Goal: Task Accomplishment & Management: Manage account settings

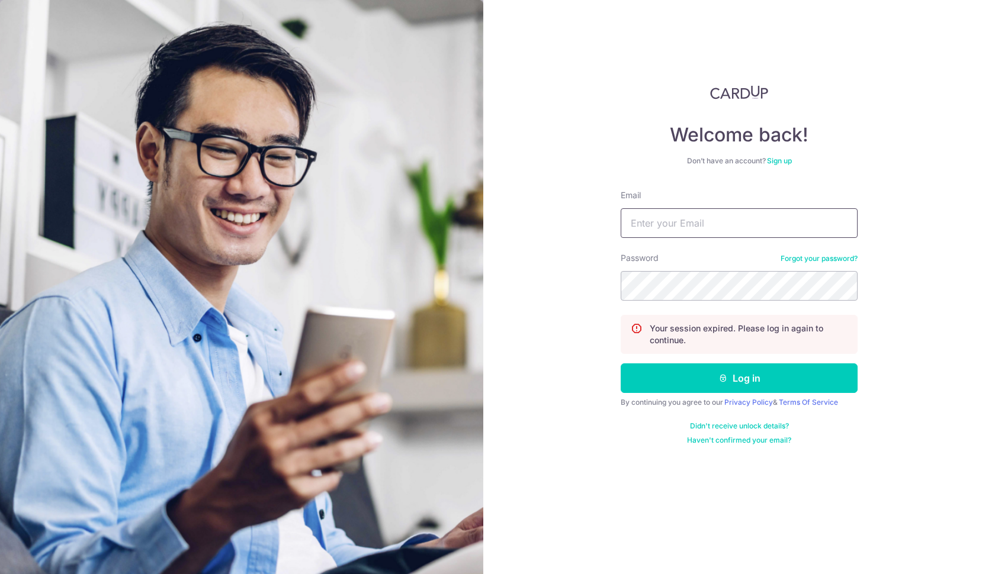
type input "[EMAIL_ADDRESS][DOMAIN_NAME]"
click at [739, 378] on button "Log in" at bounding box center [739, 379] width 237 height 30
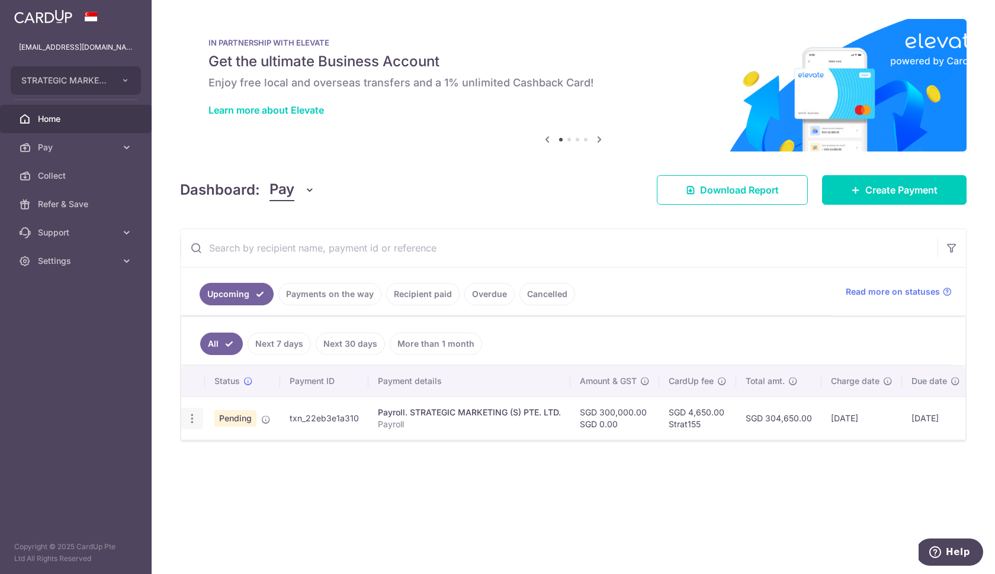
click at [194, 417] on icon "button" at bounding box center [192, 419] width 12 height 12
click at [321, 443] on div "Status Payment ID Payment details Amount & GST CardUp fee Total amt. Charge dat…" at bounding box center [573, 439] width 784 height 146
click at [267, 412] on td "Pending" at bounding box center [242, 418] width 75 height 43
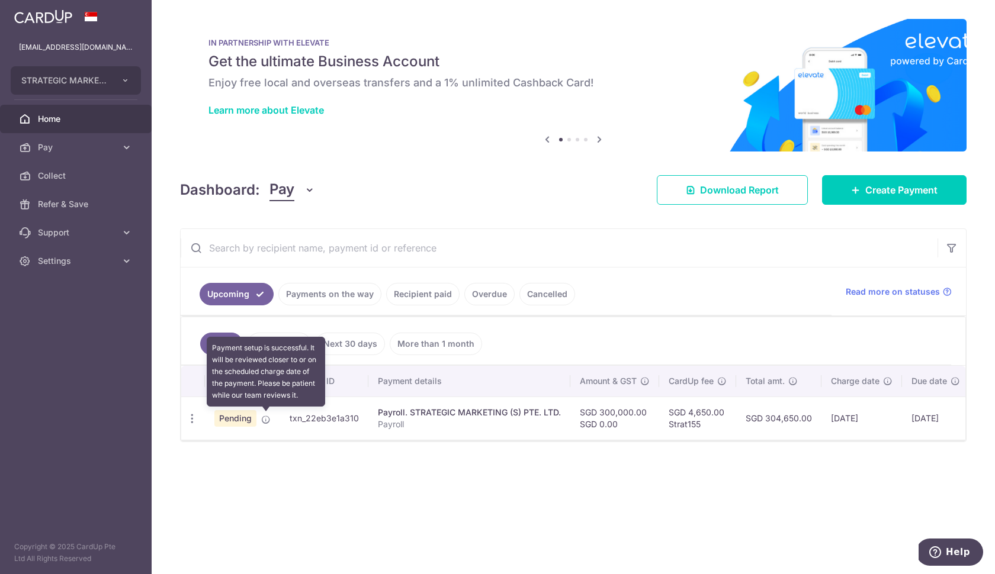
click at [267, 419] on icon at bounding box center [265, 419] width 9 height 9
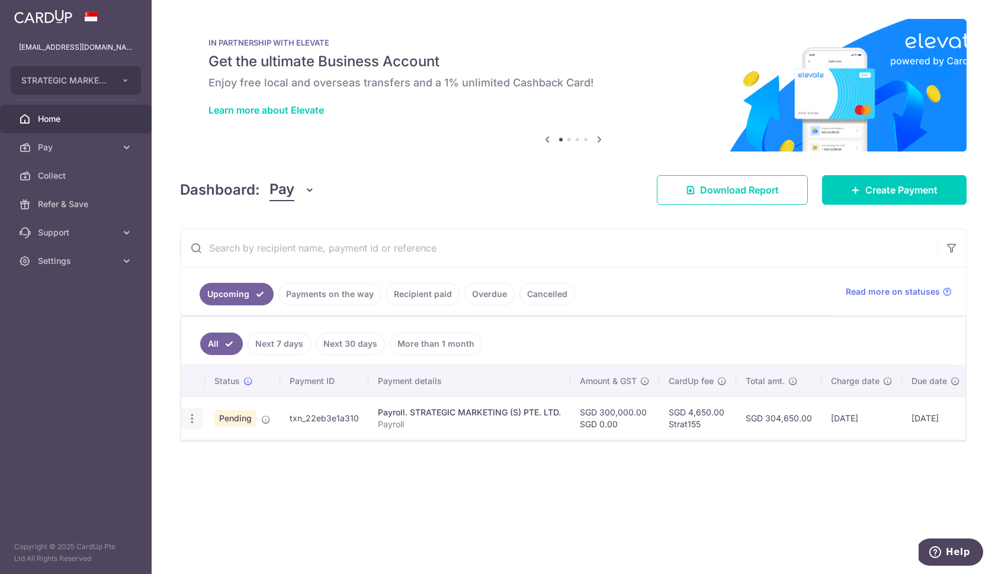
click at [194, 417] on icon "button" at bounding box center [192, 419] width 12 height 12
click at [213, 444] on link "Update payment" at bounding box center [243, 451] width 123 height 28
radio input "true"
type input "300,000.00"
type input "[DATE]"
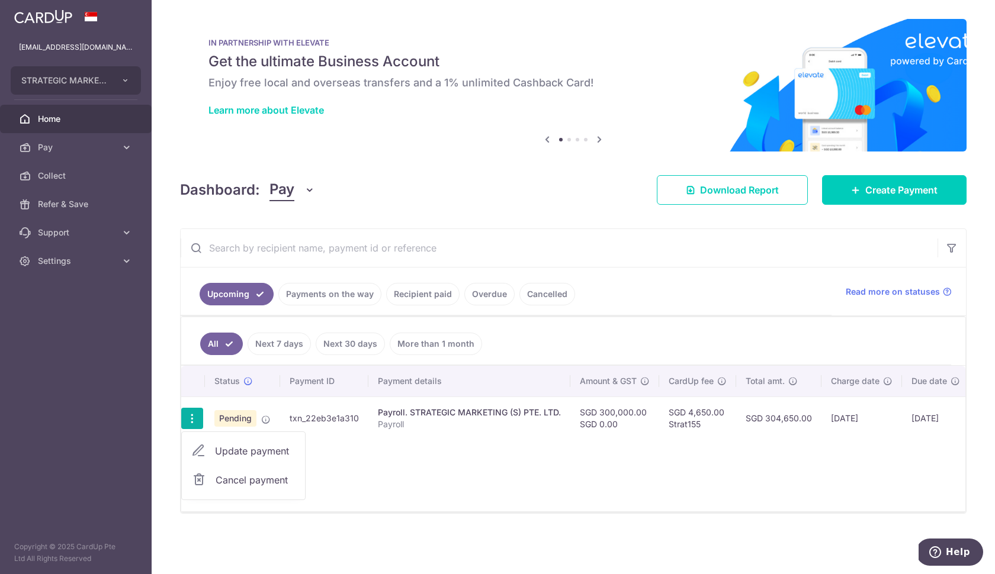
type input "Payroll"
type input "Strat155"
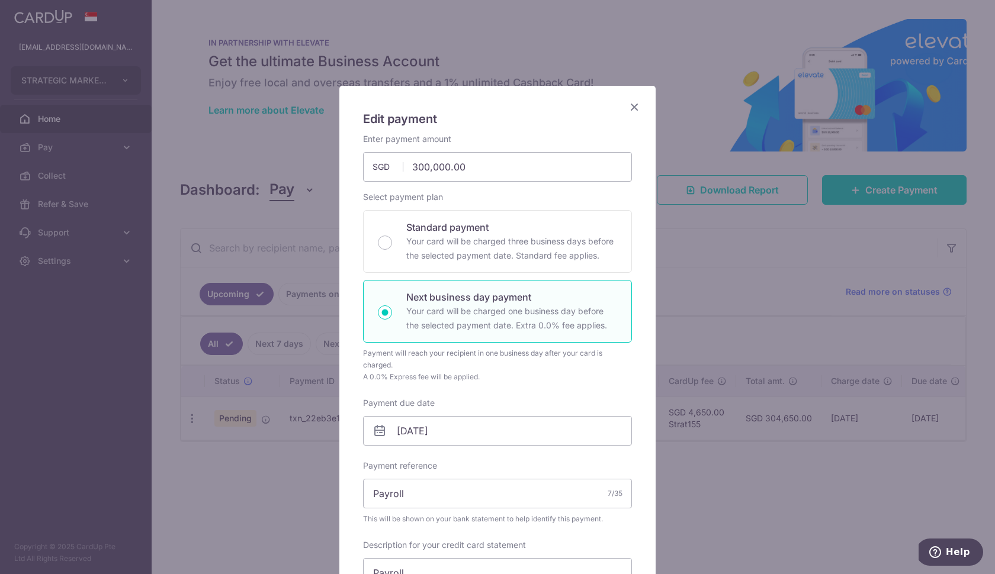
click at [632, 108] on icon "Close" at bounding box center [634, 106] width 14 height 15
